Goal: Find specific page/section: Find specific page/section

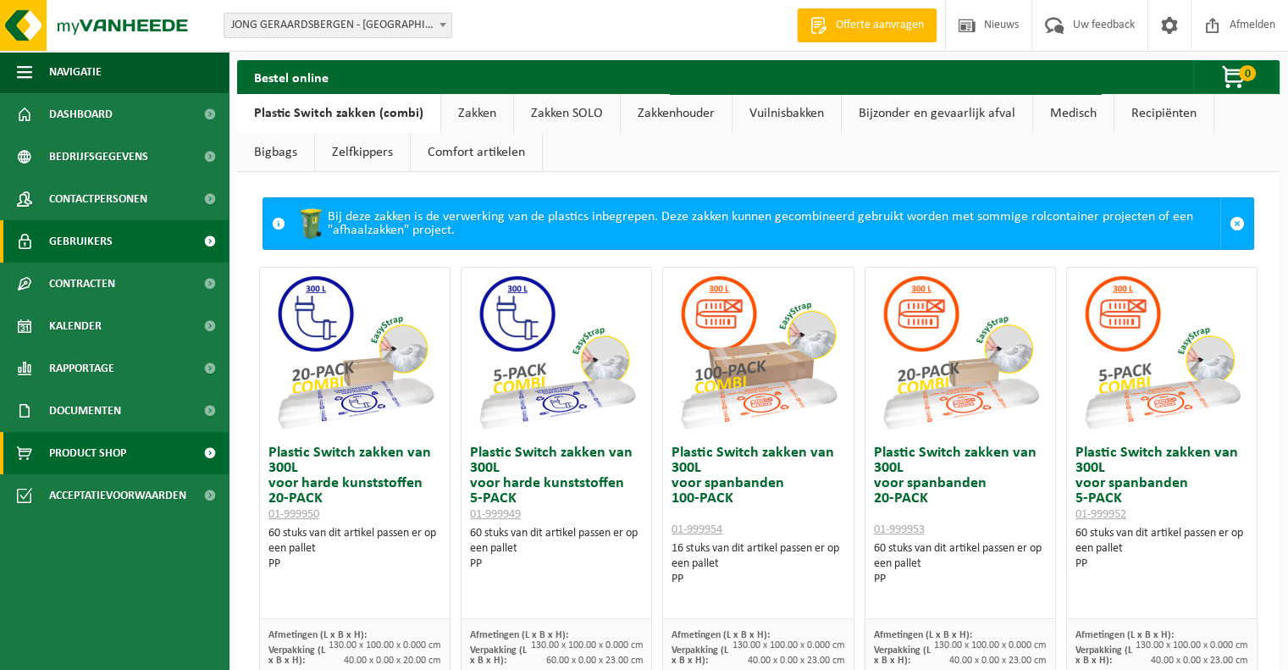
click at [82, 236] on span "Gebruikers" at bounding box center [81, 241] width 64 height 42
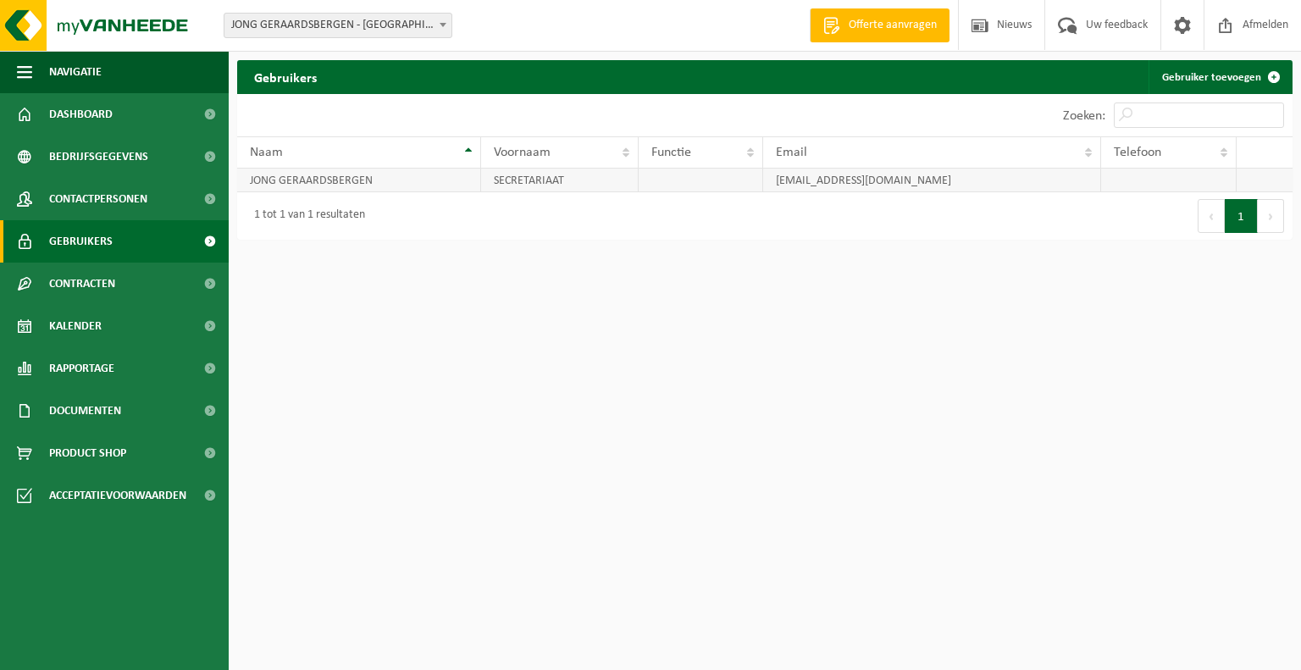
click at [673, 183] on td at bounding box center [701, 181] width 124 height 24
click at [274, 179] on td "JONG GERAARDSBERGEN" at bounding box center [359, 181] width 244 height 24
click at [114, 402] on span "Documenten" at bounding box center [85, 411] width 72 height 42
